Goal: Task Accomplishment & Management: Manage account settings

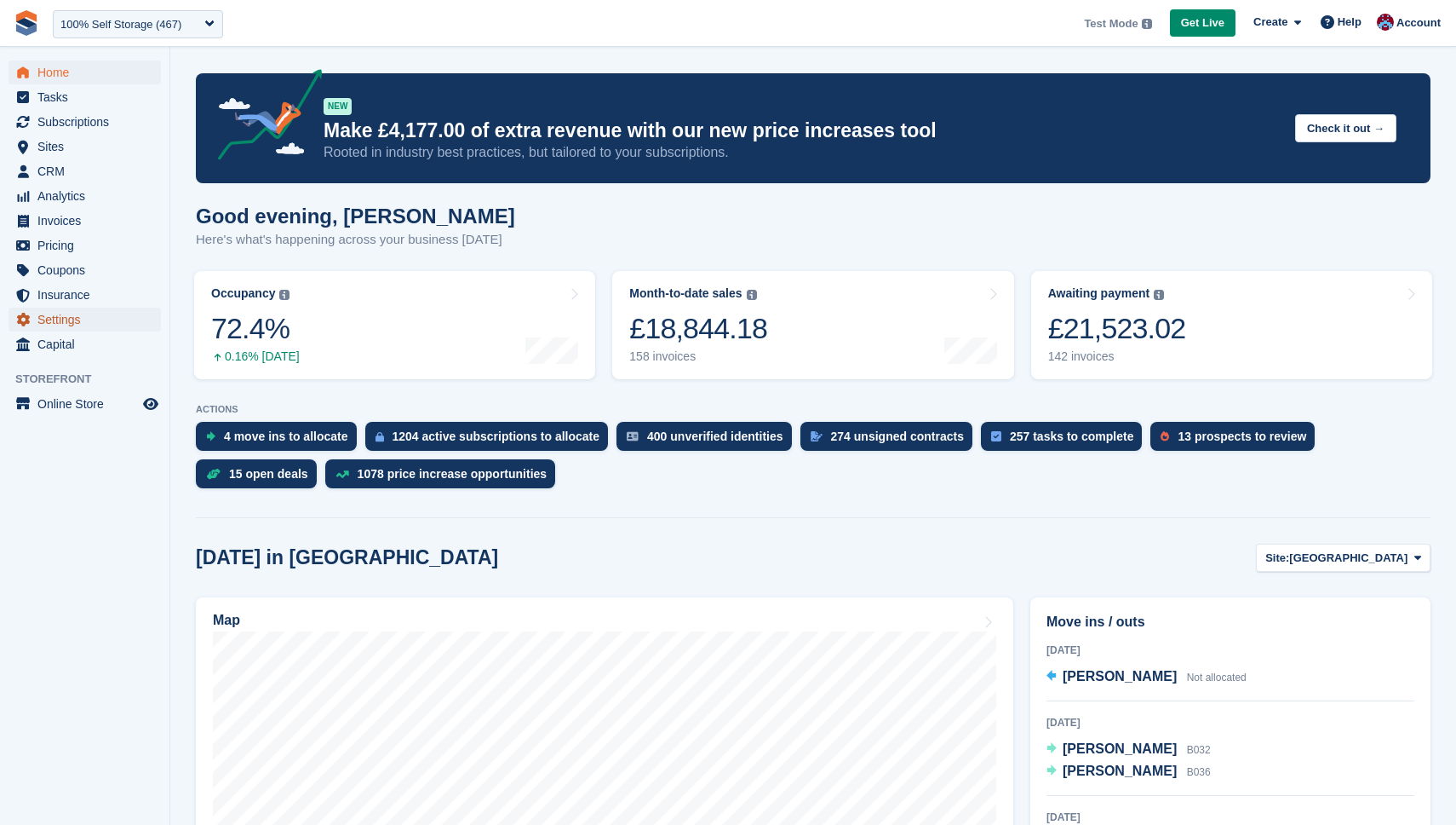
click at [86, 314] on span "Settings" at bounding box center [88, 319] width 102 height 24
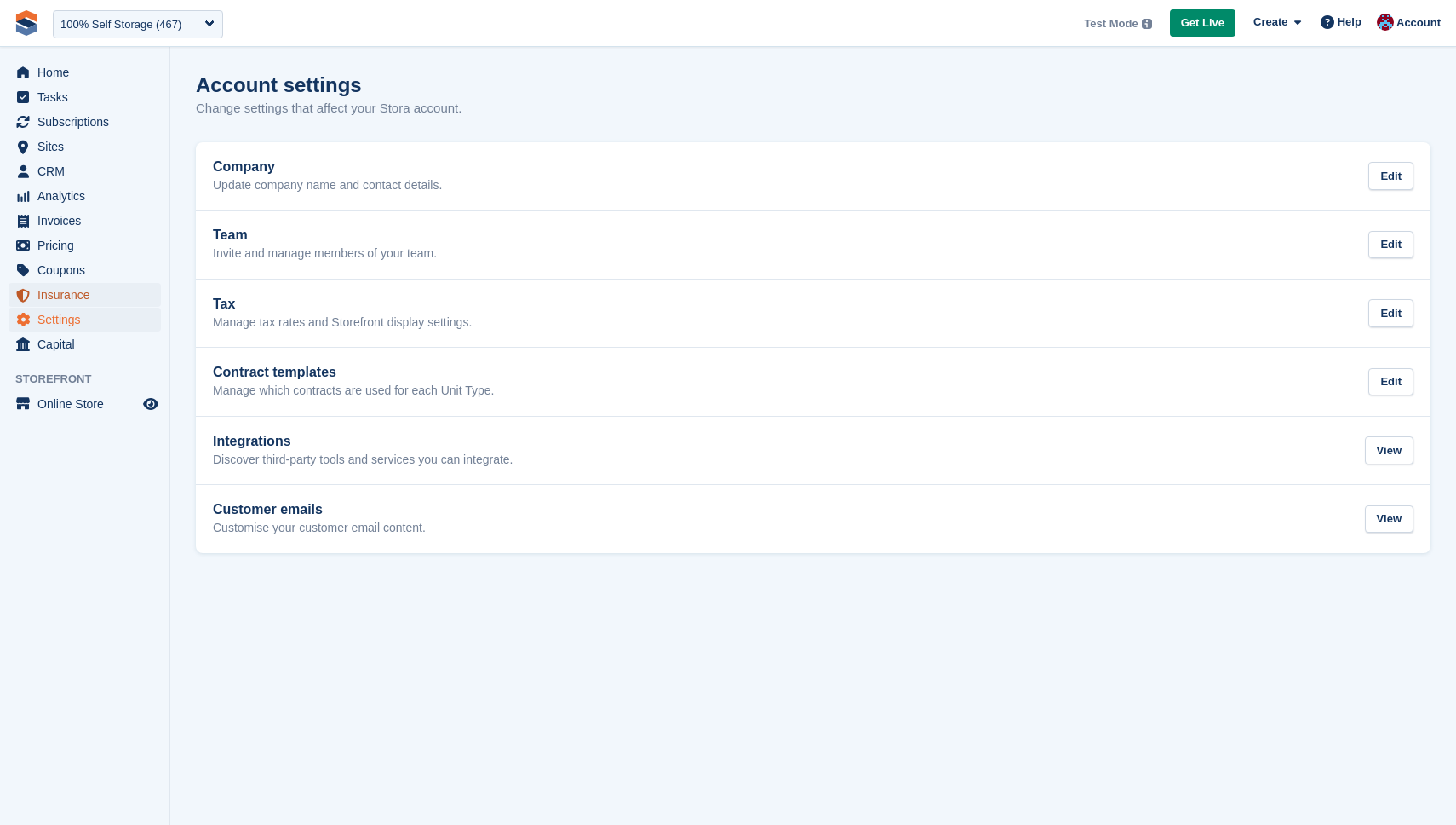
click at [83, 299] on span "Insurance" at bounding box center [88, 295] width 102 height 24
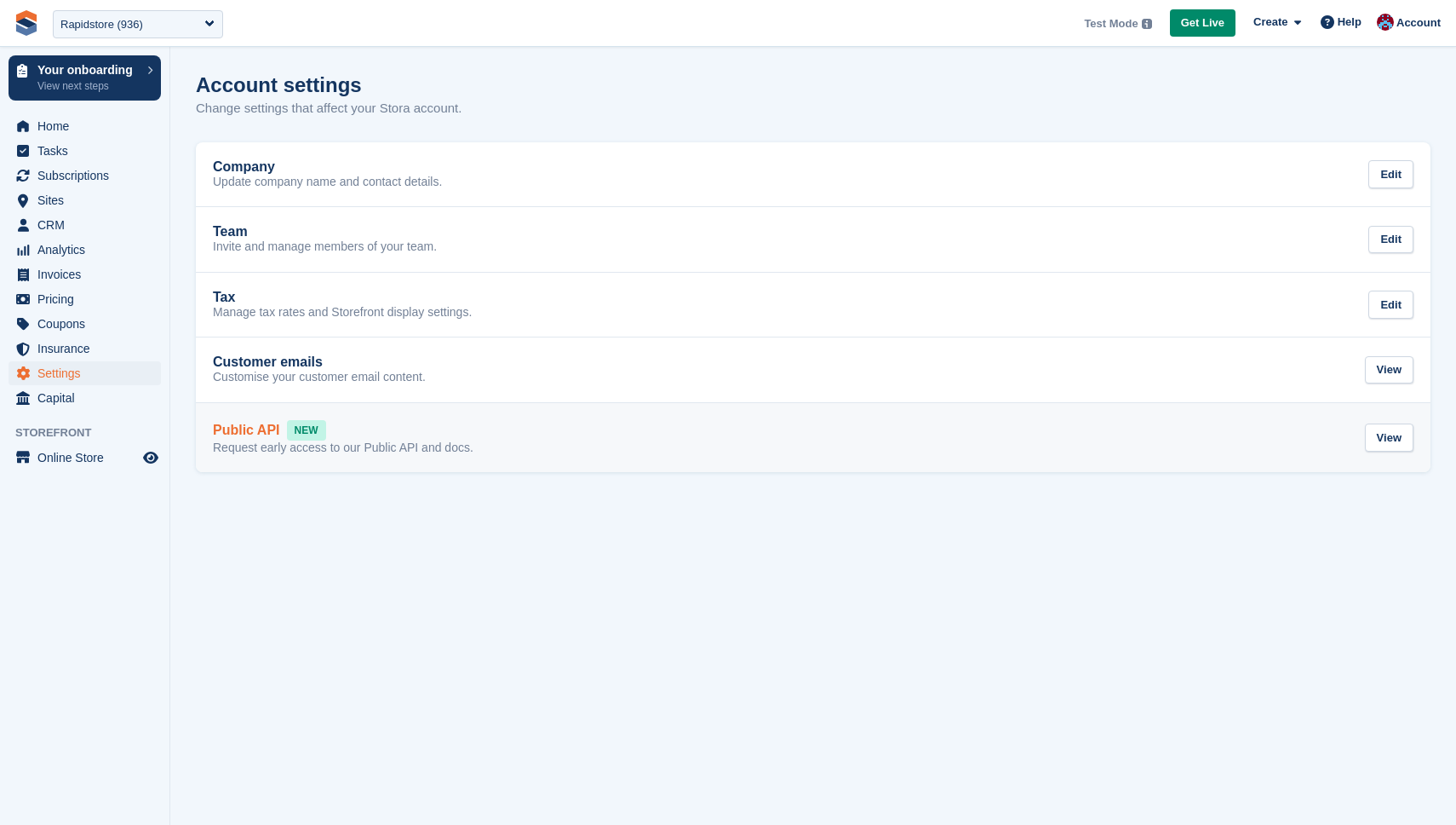
click at [378, 454] on p "Request early access to our Public API and docs." at bounding box center [343, 448] width 260 height 16
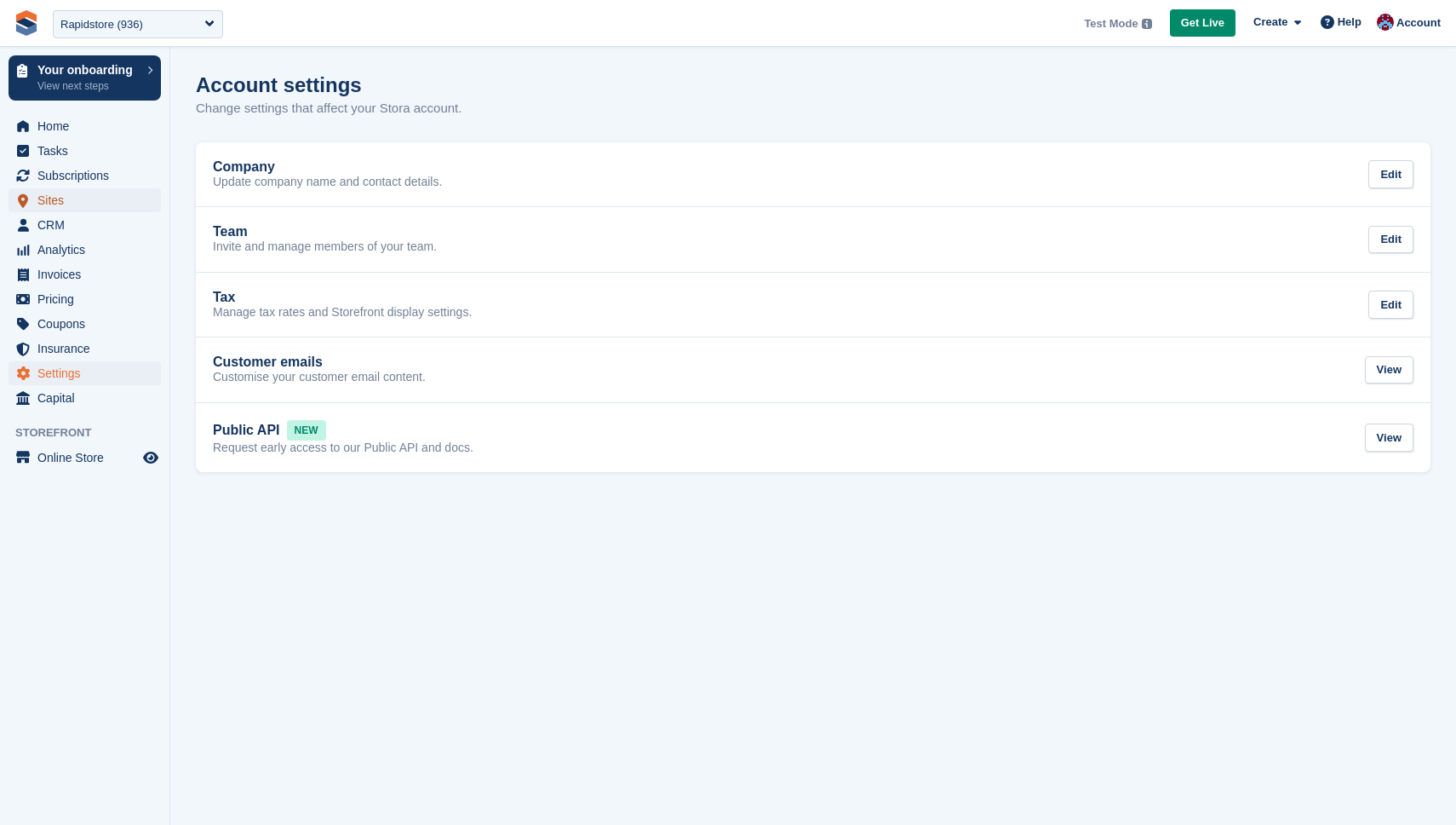
click at [75, 205] on span "Sites" at bounding box center [88, 199] width 102 height 24
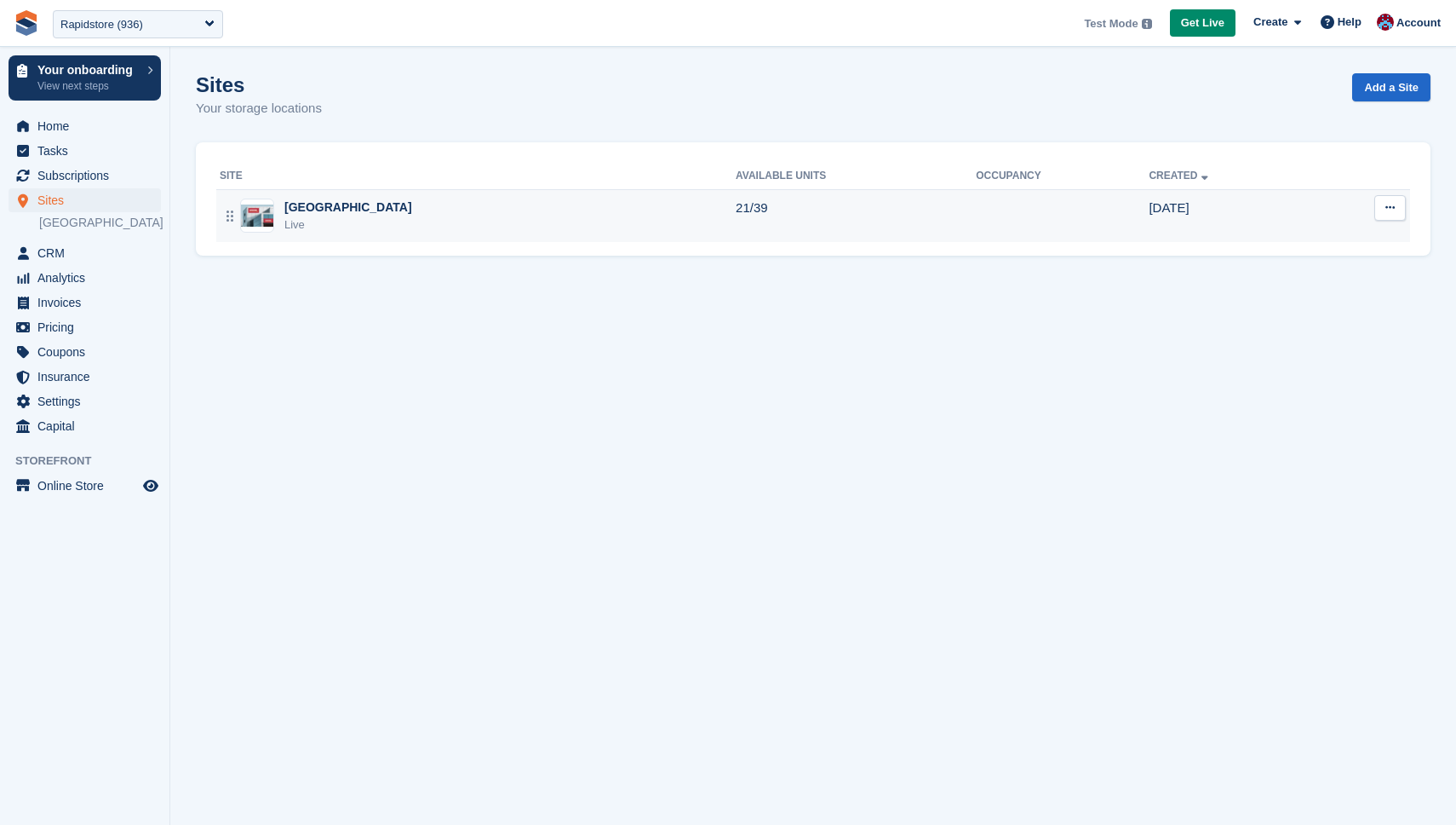
click at [473, 216] on div "Bridge Street Live" at bounding box center [478, 216] width 516 height 35
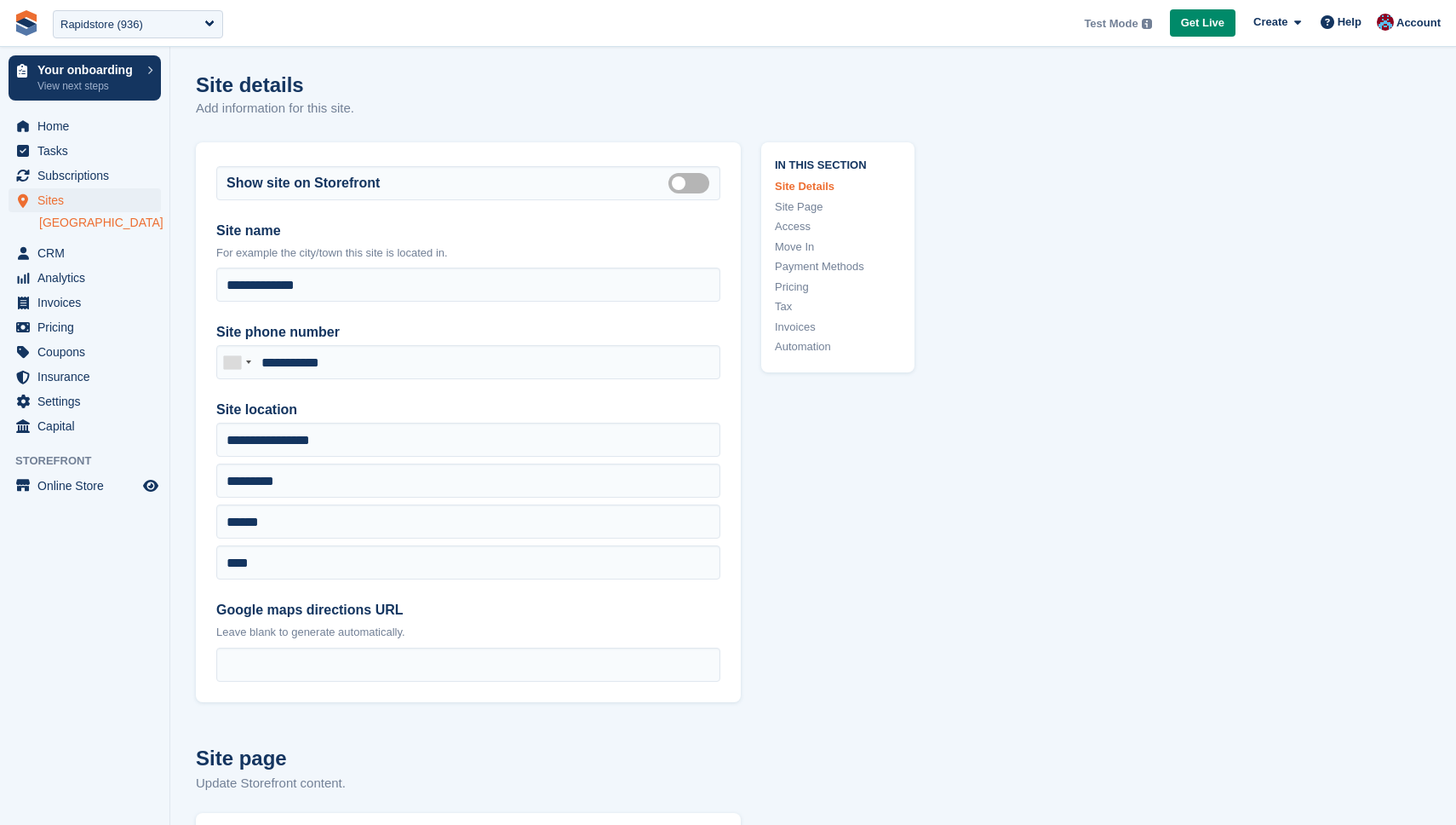
click at [790, 289] on link "Pricing" at bounding box center [838, 287] width 126 height 17
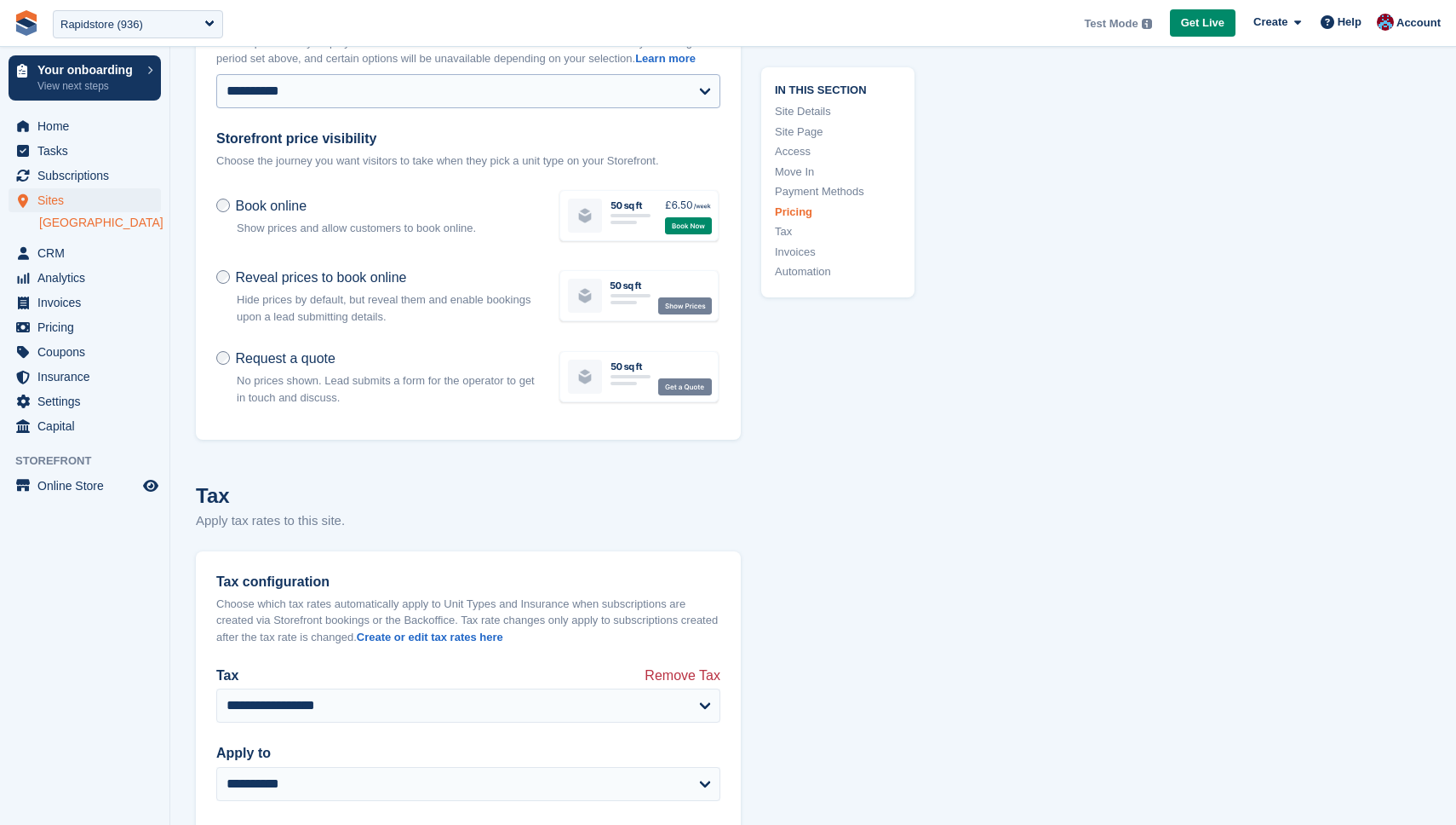
scroll to position [6219, 0]
click at [46, 203] on span "Sites" at bounding box center [88, 199] width 102 height 24
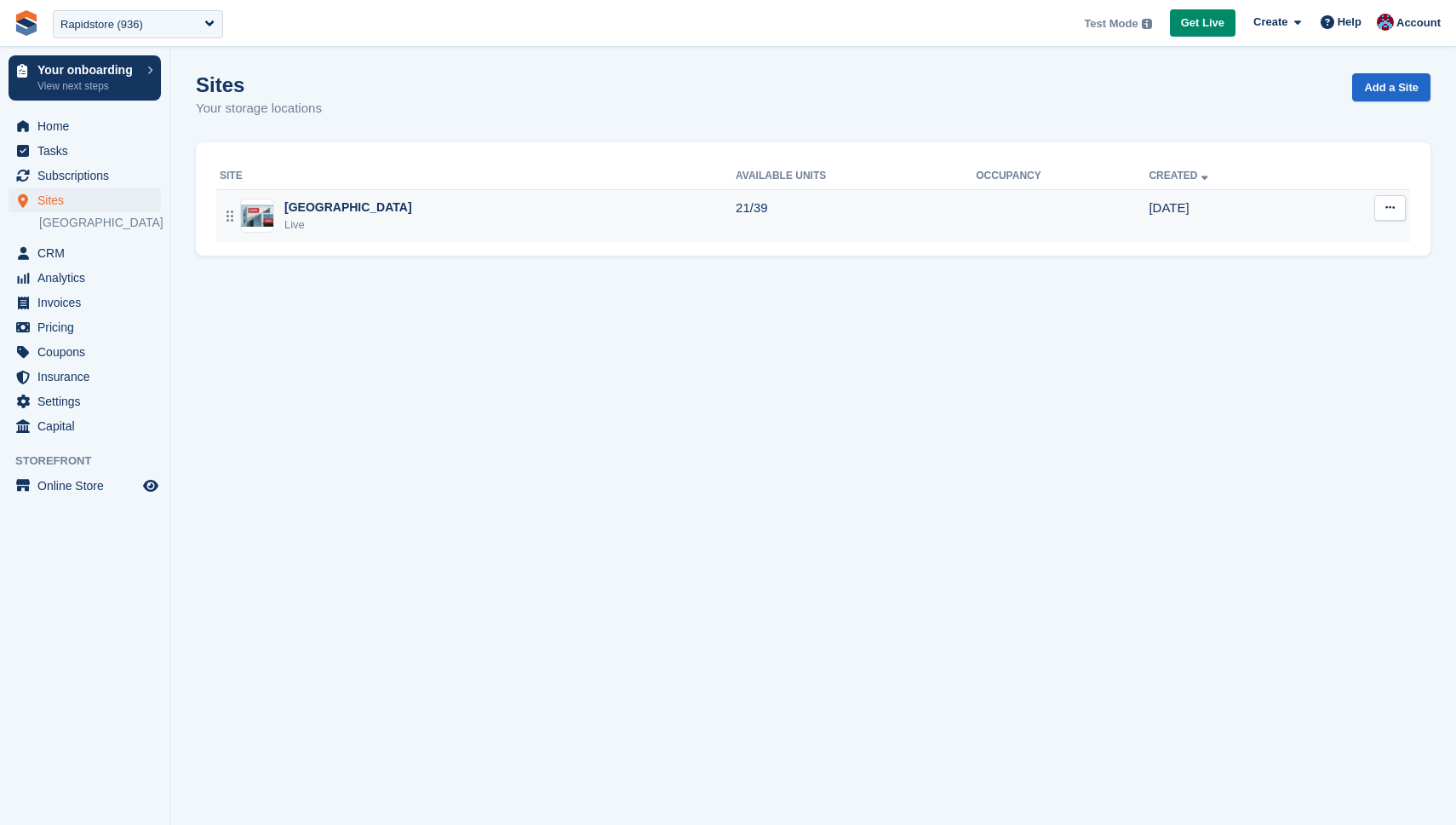
click at [342, 219] on div "Live" at bounding box center [348, 225] width 128 height 17
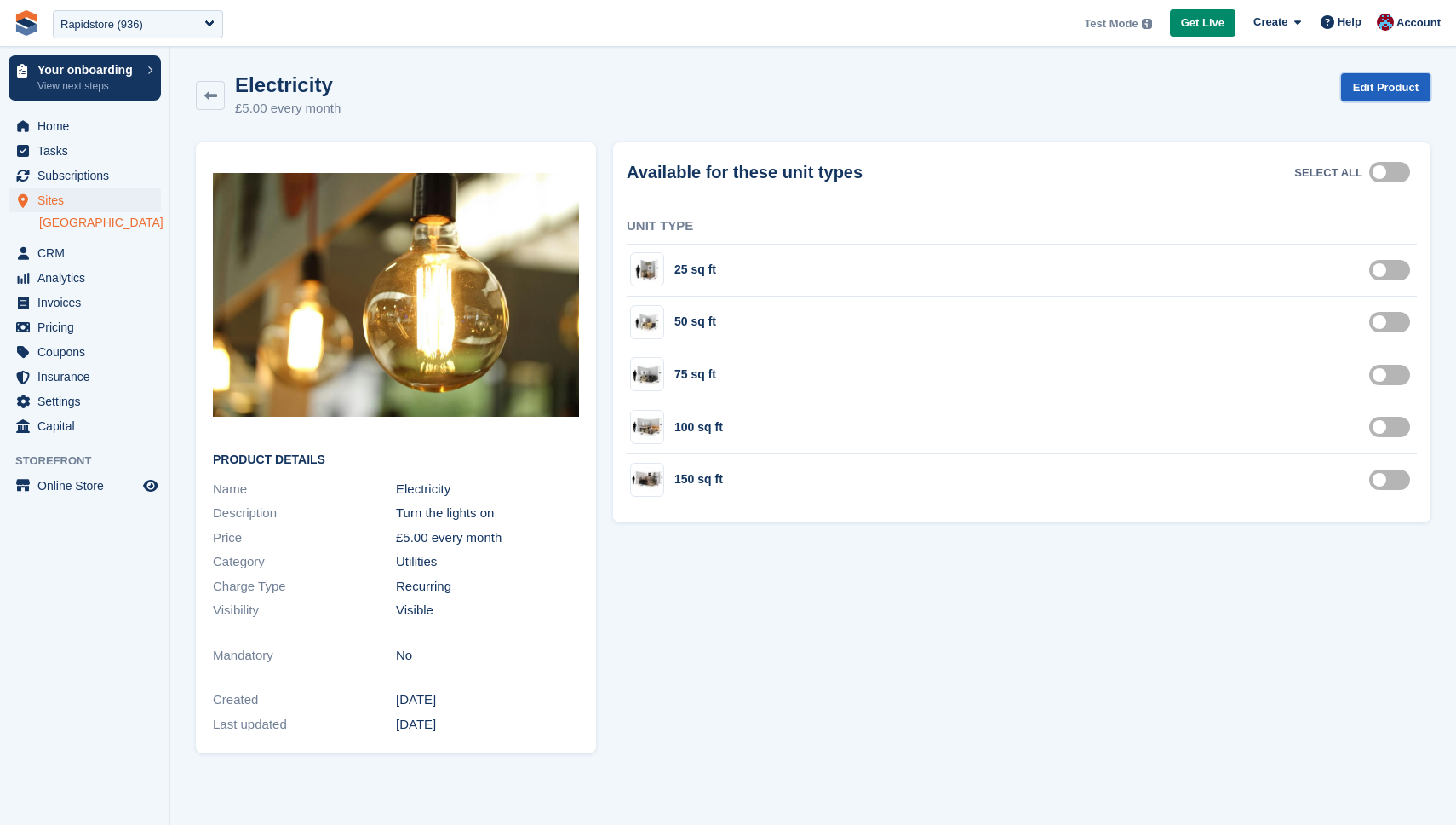
click at [1374, 93] on link "Edit Product" at bounding box center [1386, 87] width 89 height 28
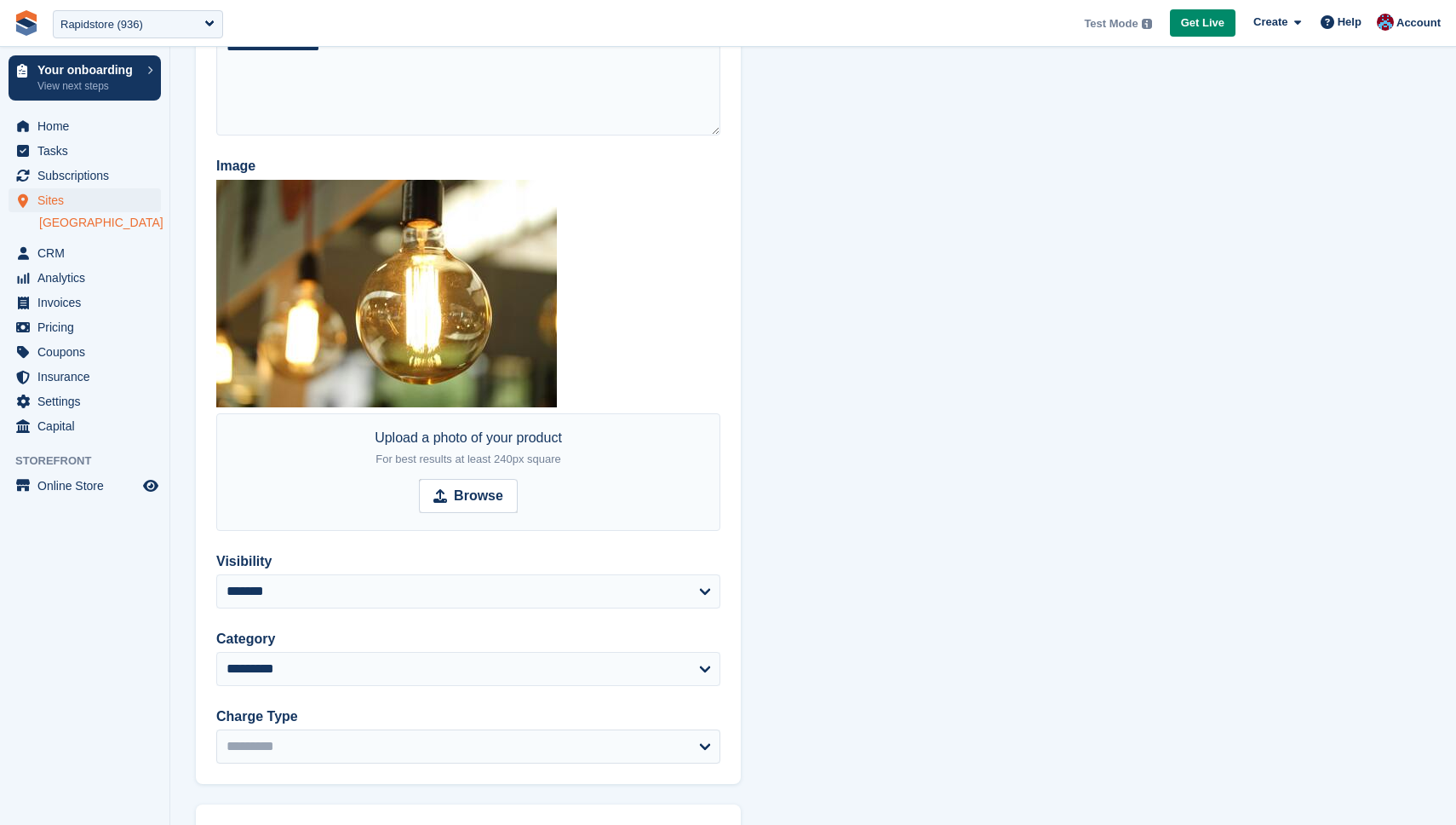
scroll to position [856, 0]
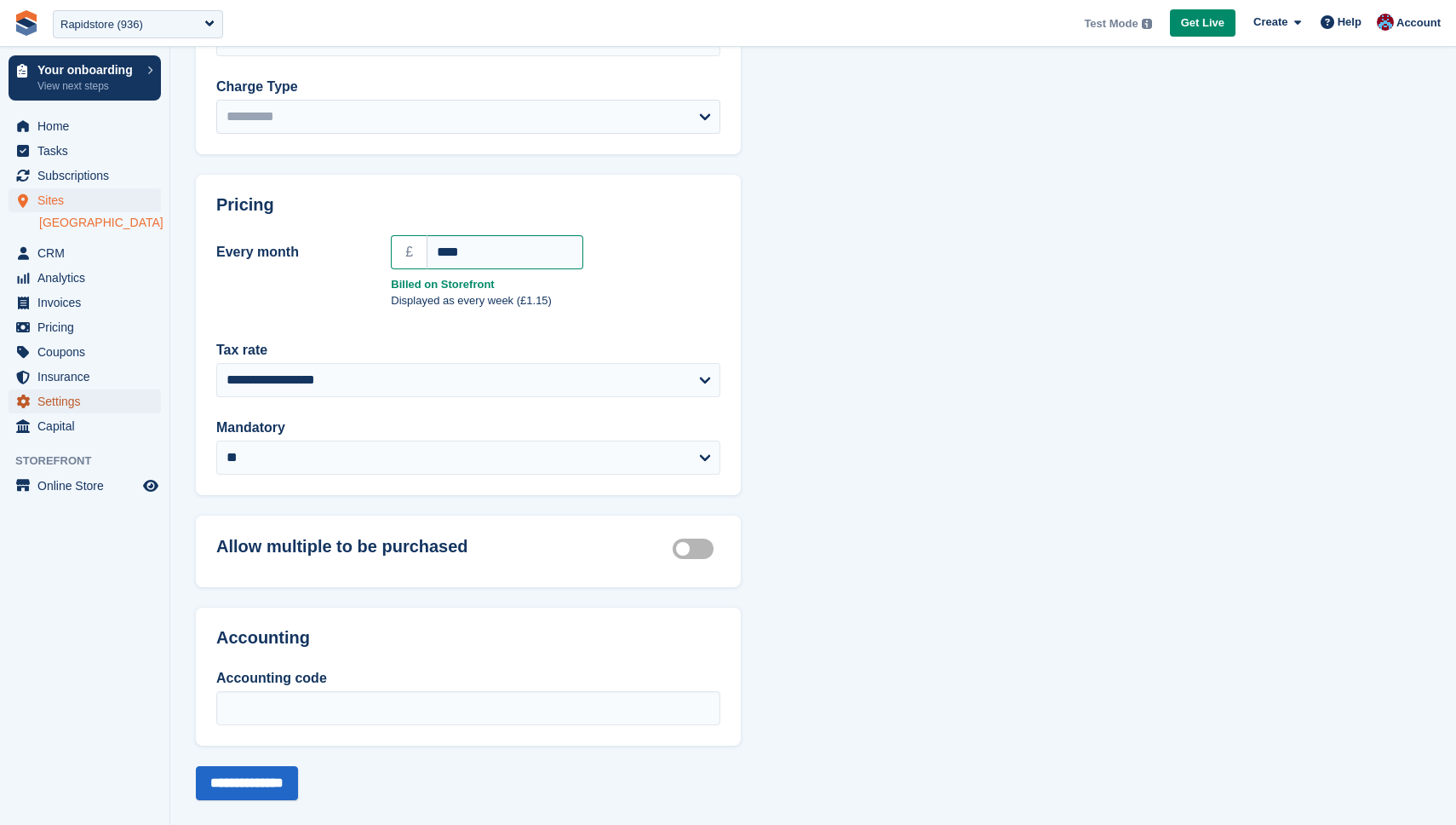
click at [22, 406] on icon "menu" at bounding box center [23, 401] width 13 height 14
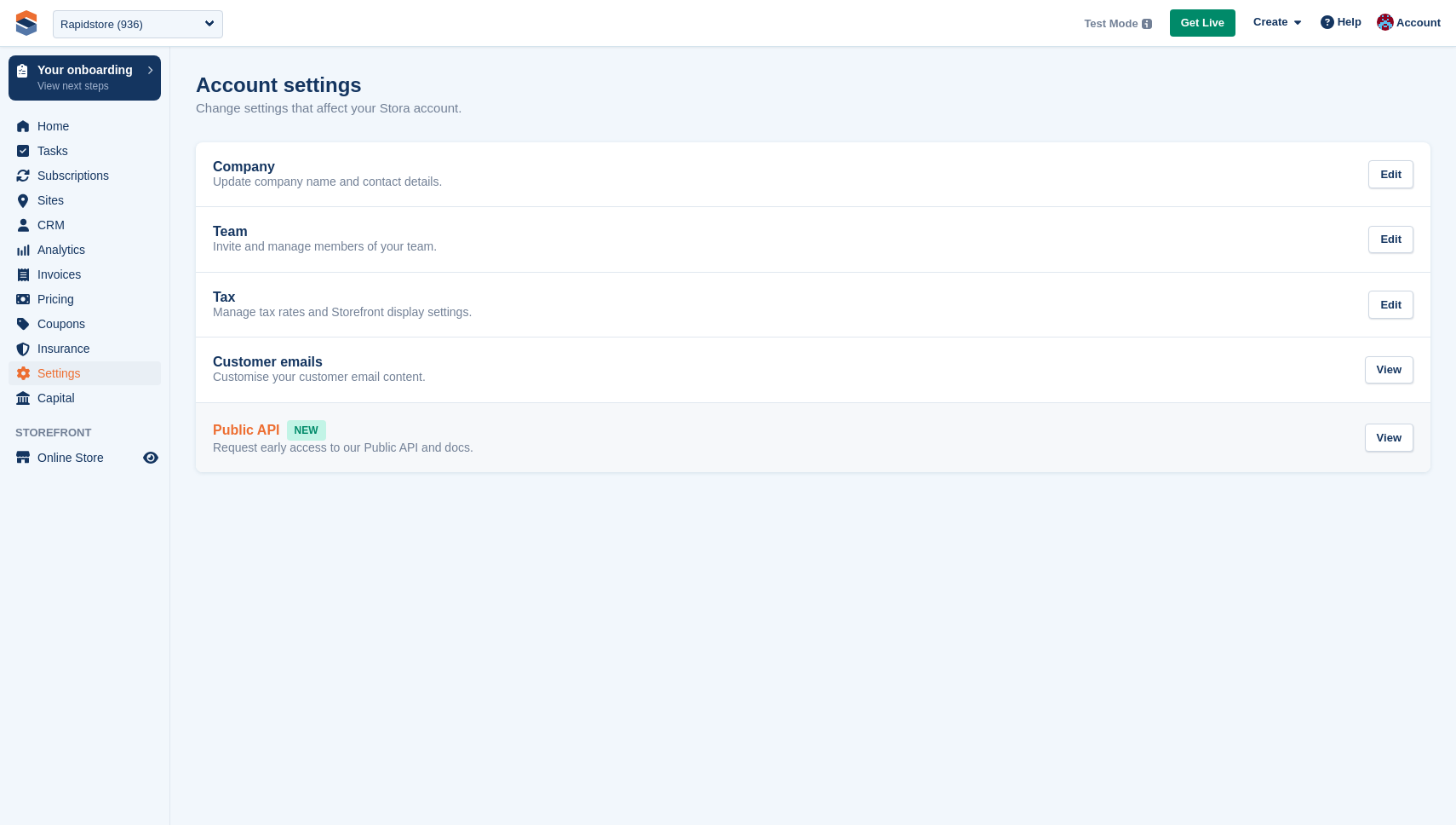
click at [330, 440] on p "Request early access to our Public API and docs." at bounding box center [343, 448] width 260 height 16
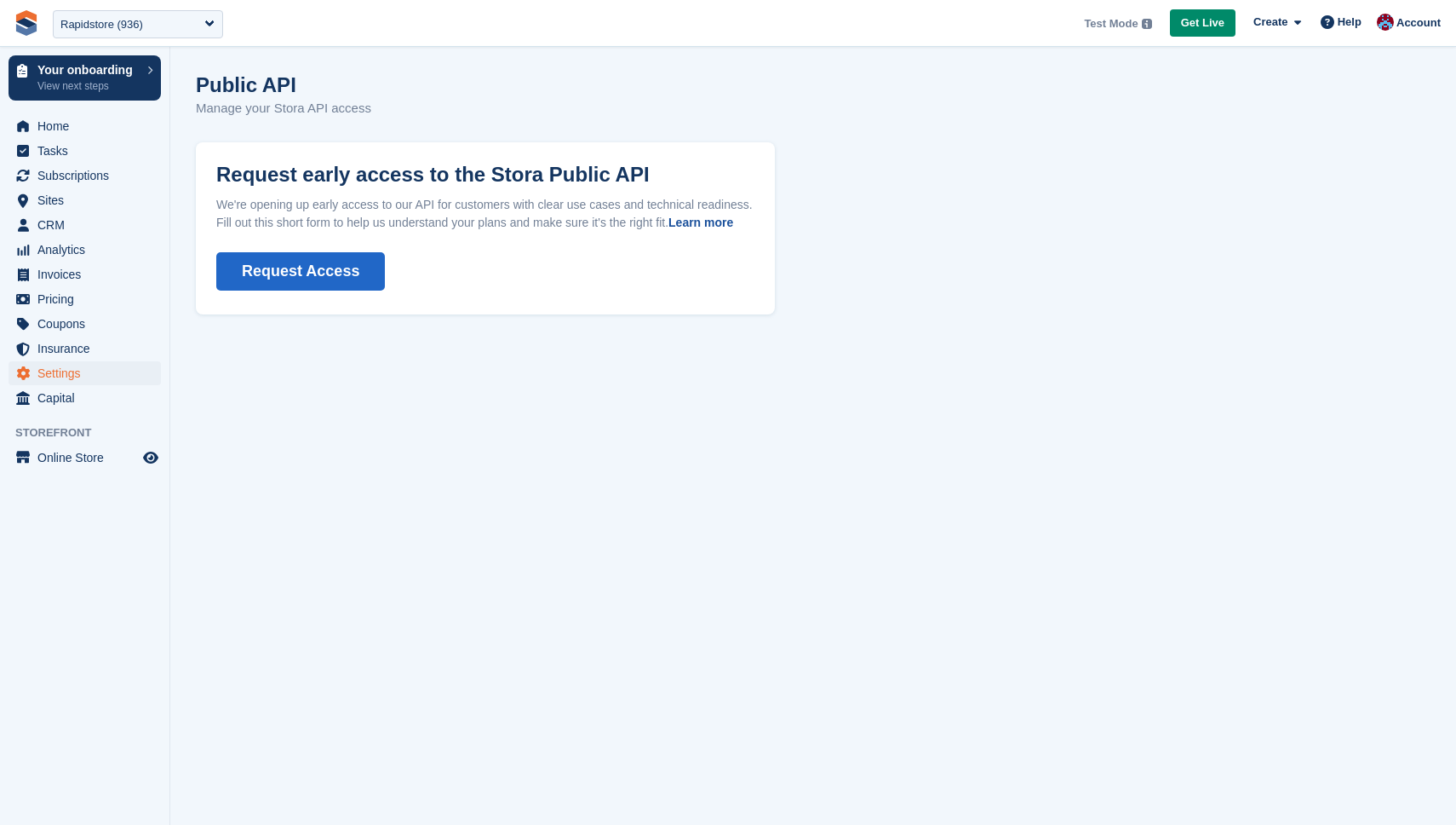
click at [668, 229] on link "Learn more" at bounding box center [700, 223] width 65 height 14
